Goal: Information Seeking & Learning: Learn about a topic

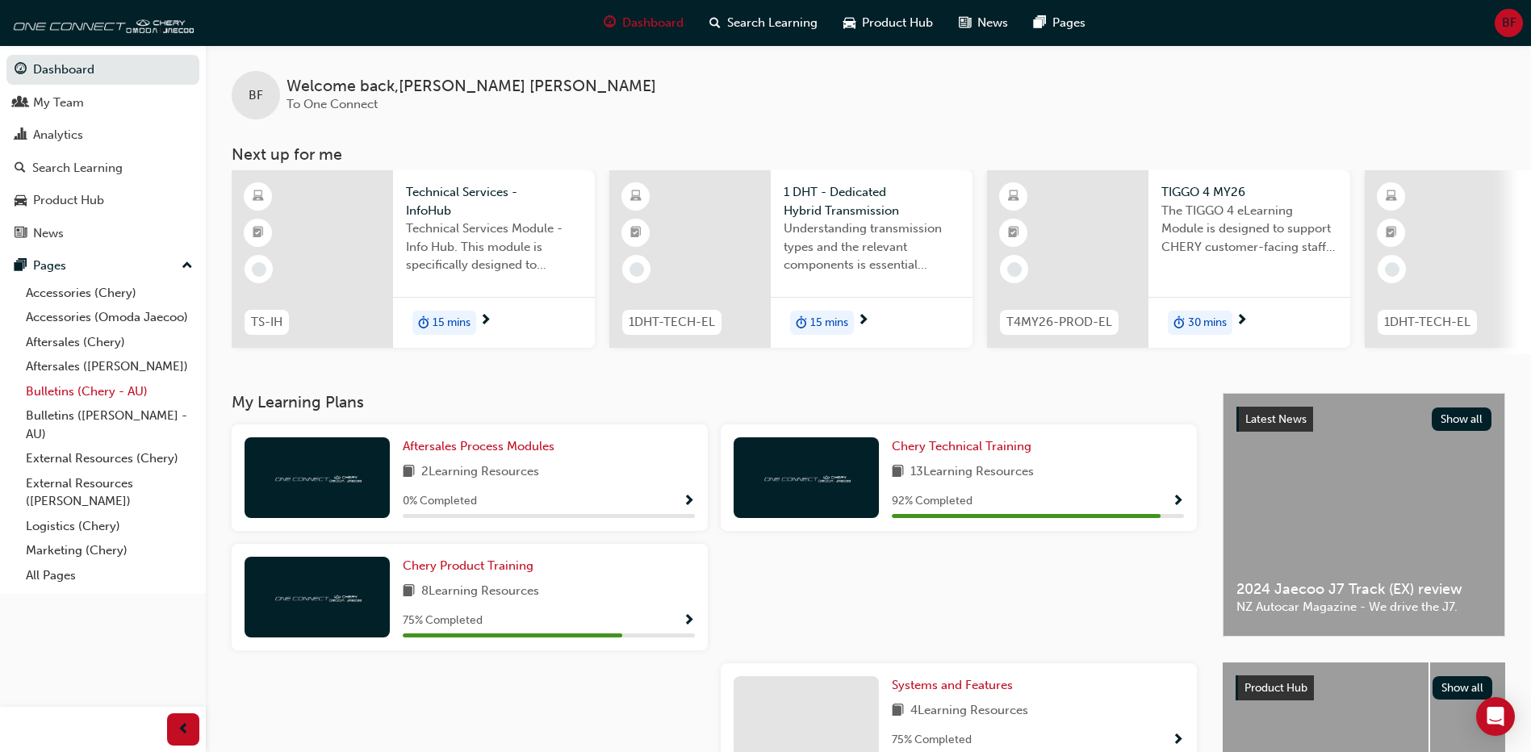
click at [78, 398] on link "Bulletins (Chery - AU)" at bounding box center [109, 391] width 180 height 25
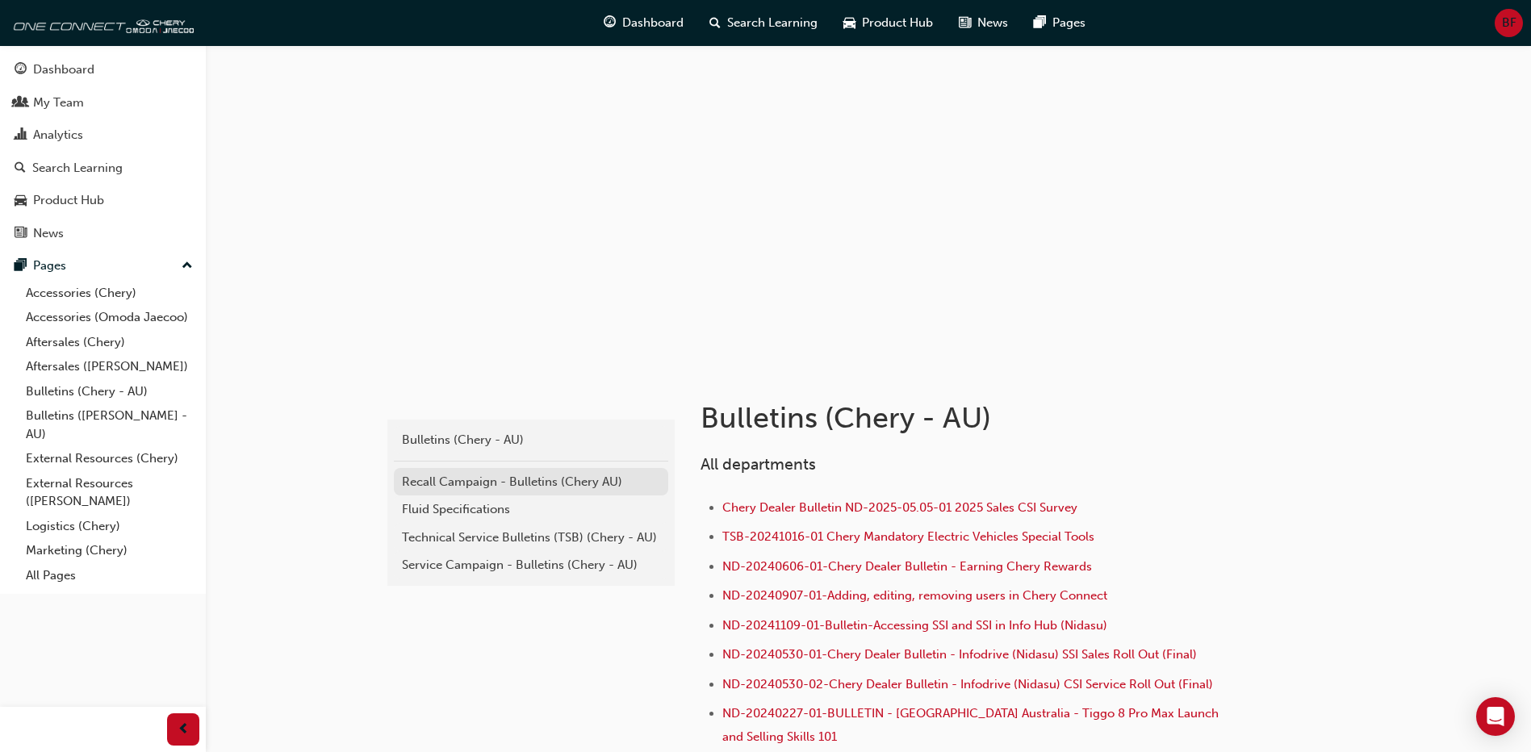
click at [481, 482] on div "Recall Campaign - Bulletins (Chery AU)" at bounding box center [531, 482] width 258 height 19
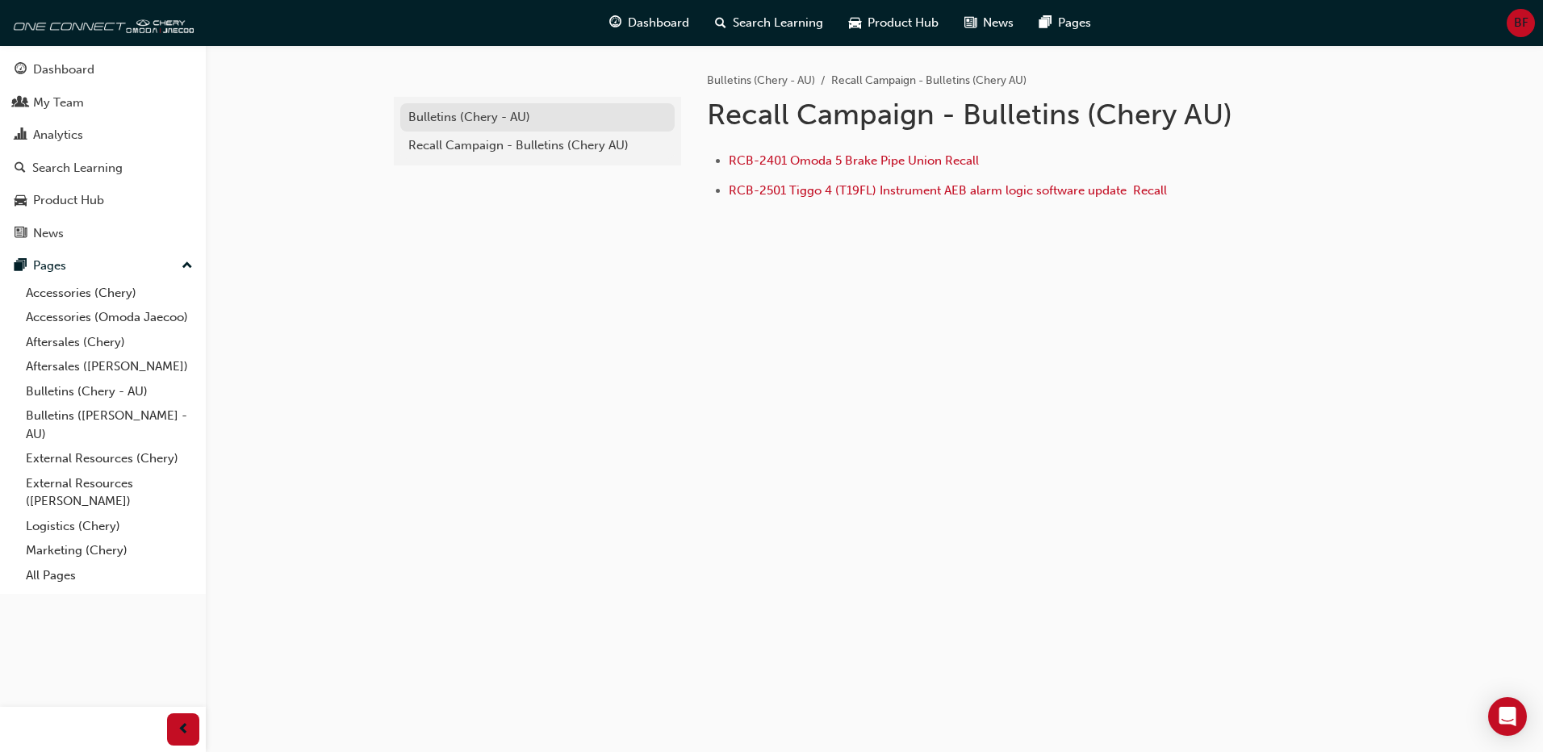
click at [454, 118] on div "Bulletins (Chery - AU)" at bounding box center [537, 117] width 258 height 19
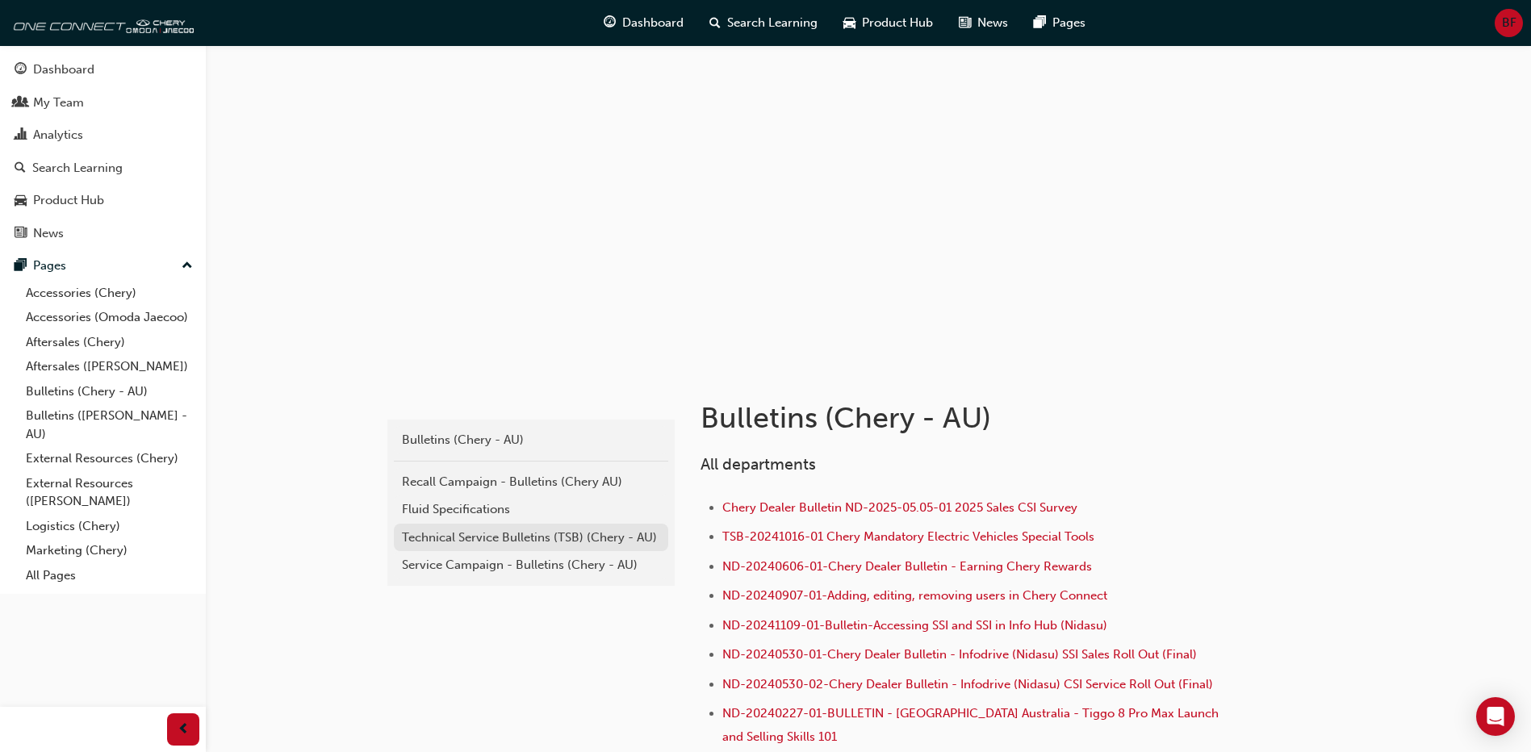
click at [484, 541] on div "Technical Service Bulletins (TSB) (Chery - AU)" at bounding box center [531, 538] width 258 height 19
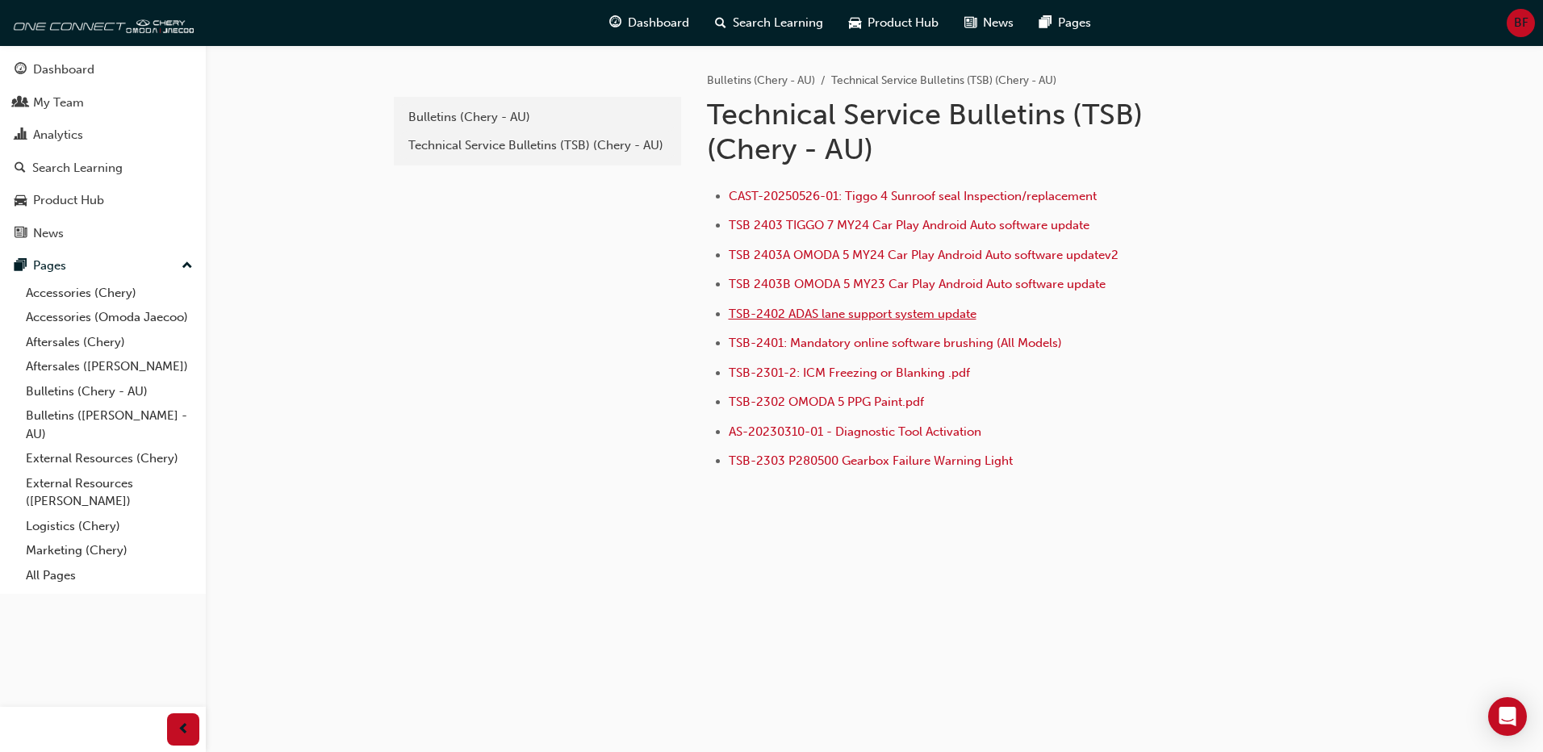
click at [759, 318] on span "TSB-2402 ADAS lane support system update" at bounding box center [853, 314] width 248 height 15
click at [424, 108] on div "Bulletins (Chery - AU)" at bounding box center [537, 117] width 258 height 19
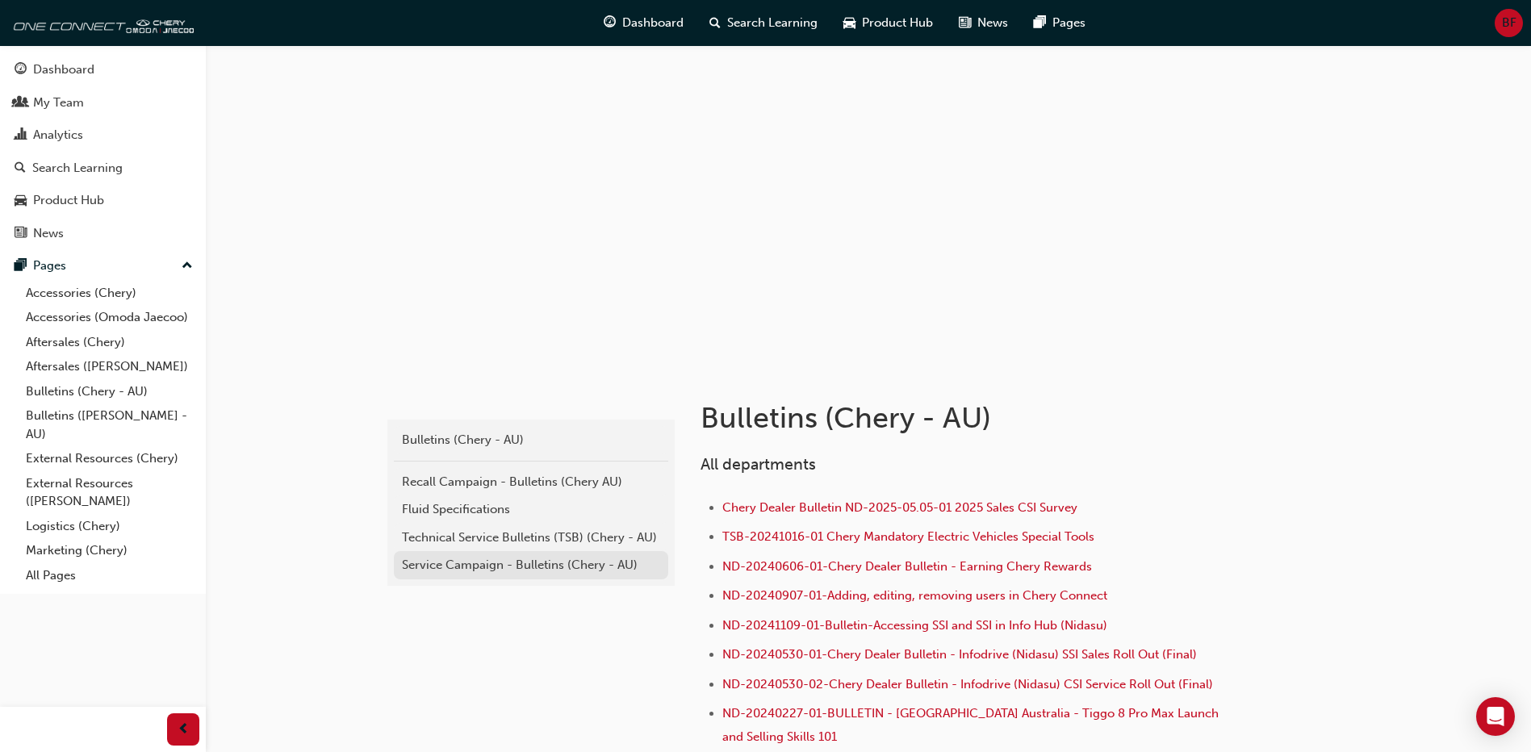
click at [410, 572] on div "Service Campaign - Bulletins (Chery - AU)" at bounding box center [531, 565] width 258 height 19
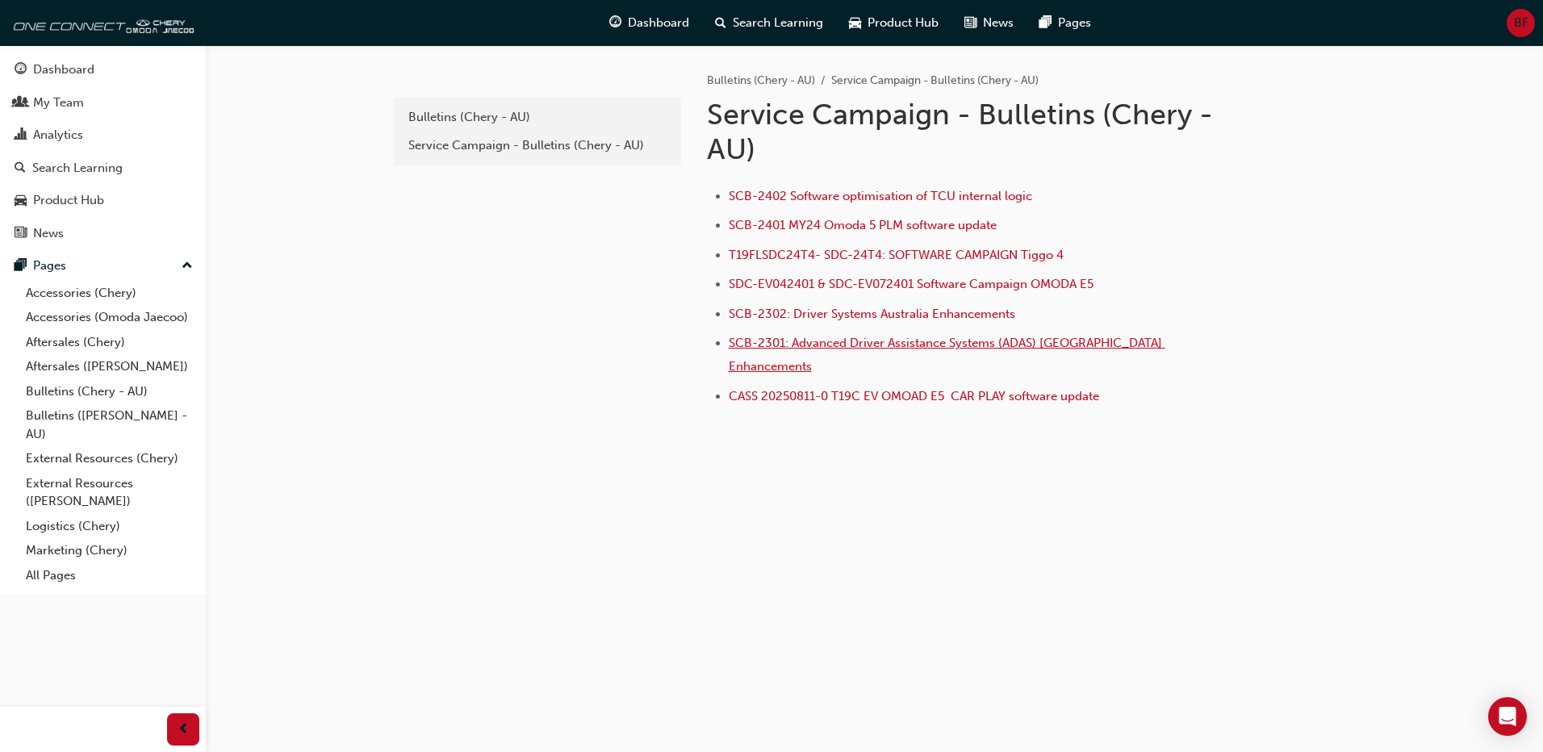
click at [763, 341] on span "SCB-2301: Advanced Driver Assistance Systems (ADAS) [GEOGRAPHIC_DATA] Enhanceme…" at bounding box center [947, 355] width 437 height 38
click at [89, 411] on link "Bulletins ([PERSON_NAME] - AU)" at bounding box center [109, 424] width 180 height 43
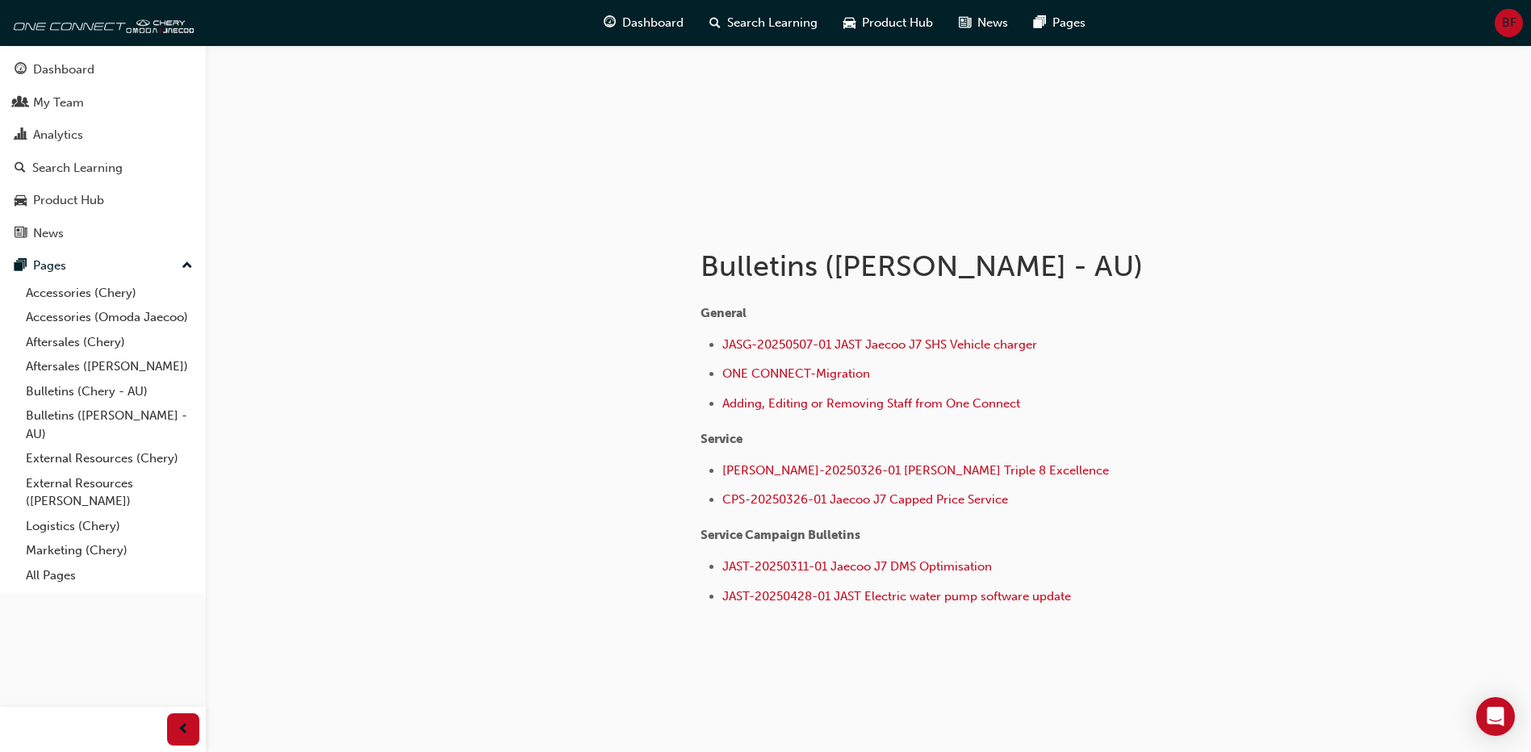
scroll to position [165, 0]
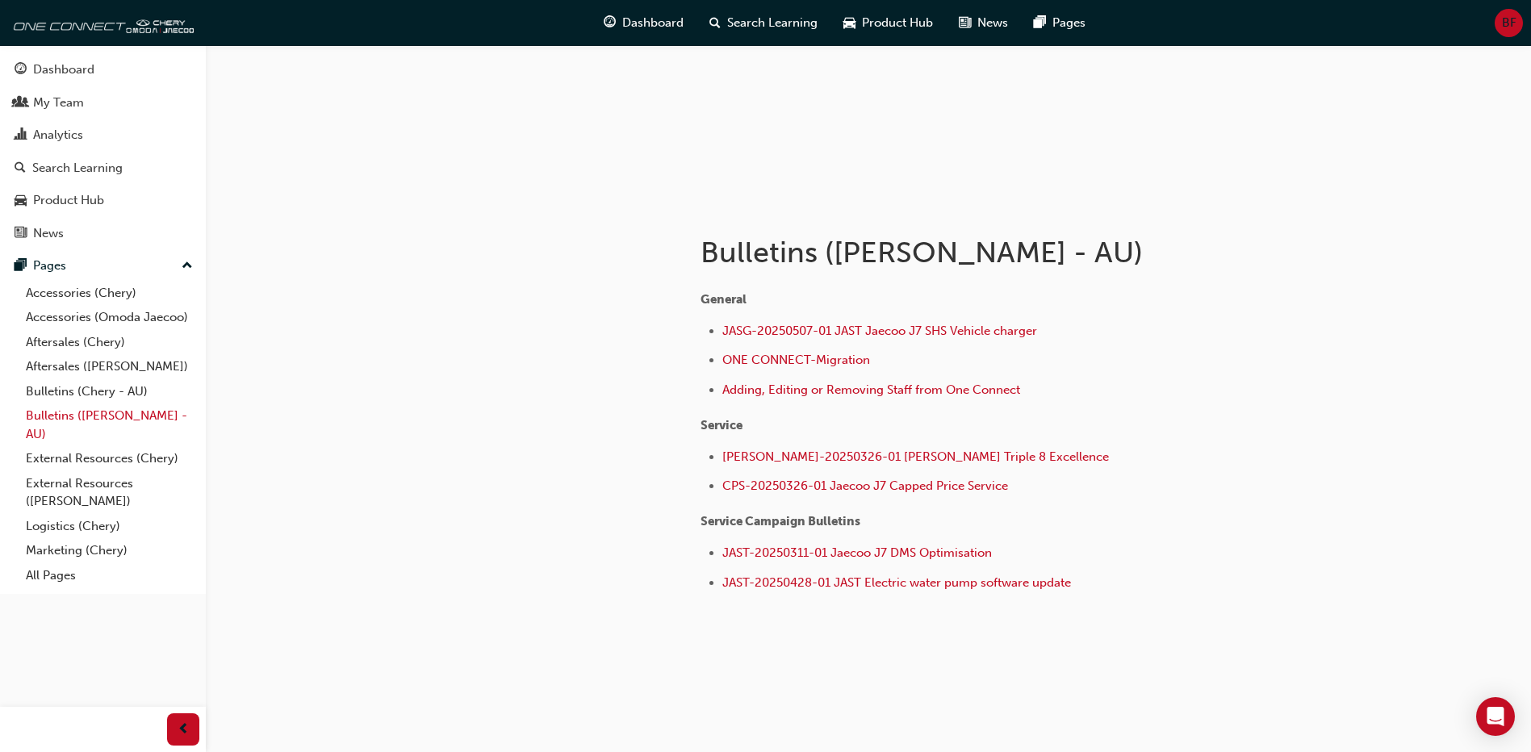
click at [62, 409] on link "Bulletins ([PERSON_NAME] - AU)" at bounding box center [109, 424] width 180 height 43
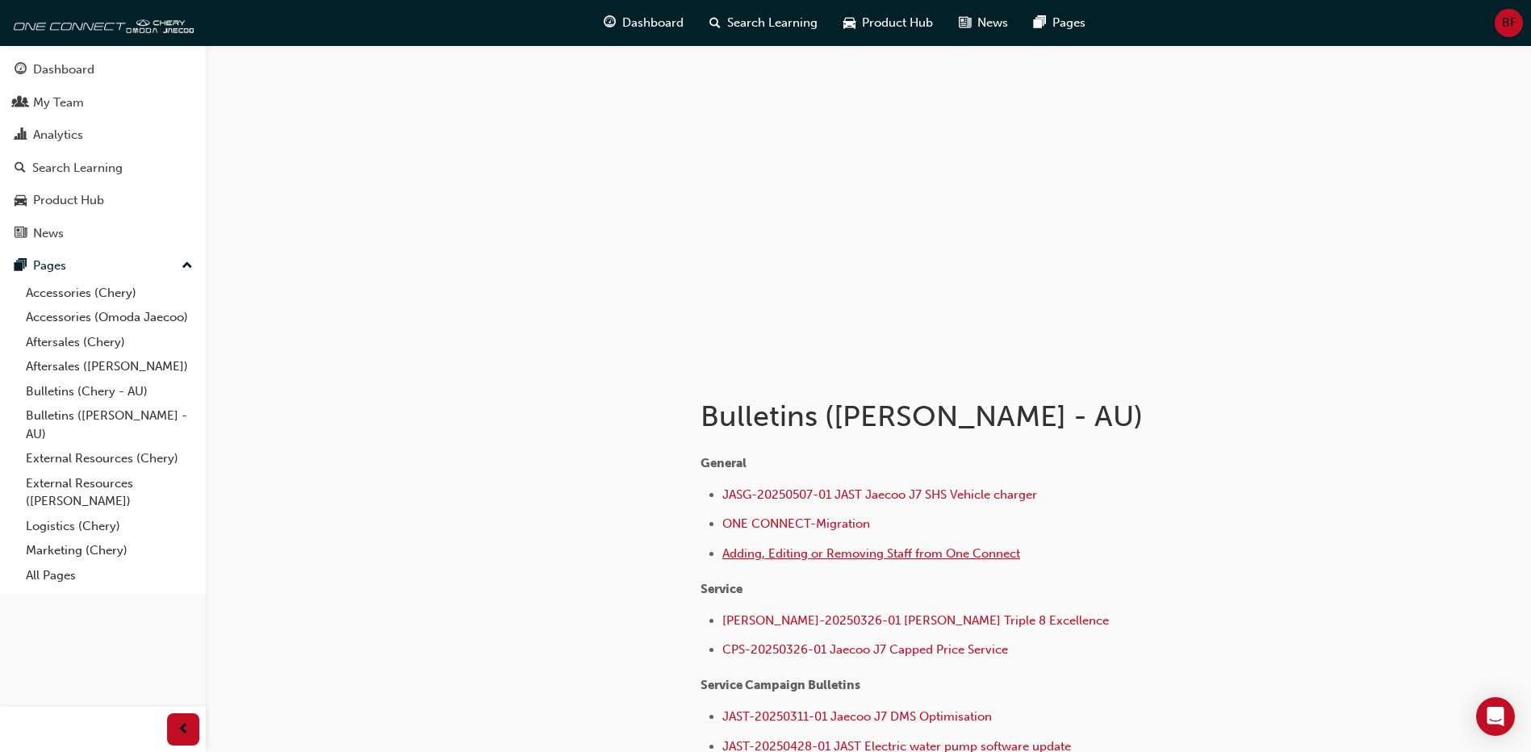
scroll to position [165, 0]
